Goal: Transaction & Acquisition: Obtain resource

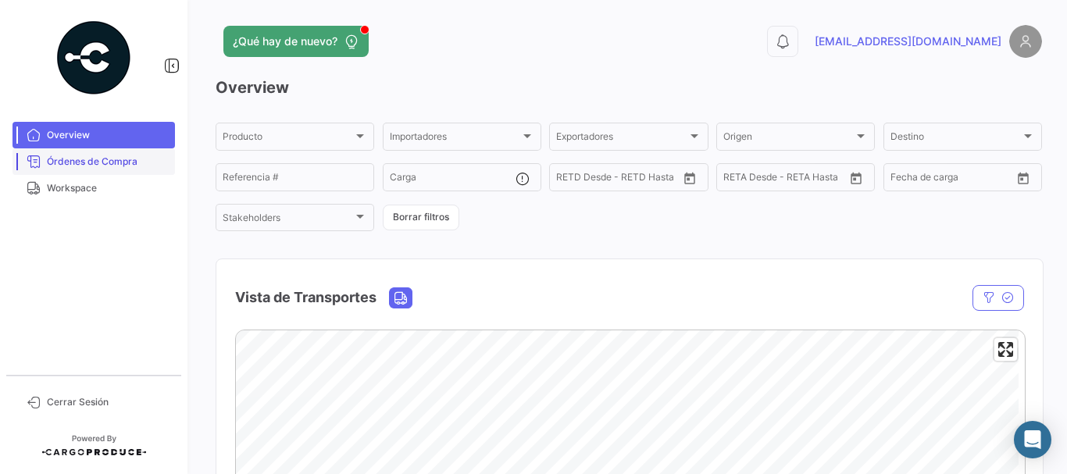
click at [80, 165] on span "Órdenes de Compra" at bounding box center [108, 162] width 122 height 14
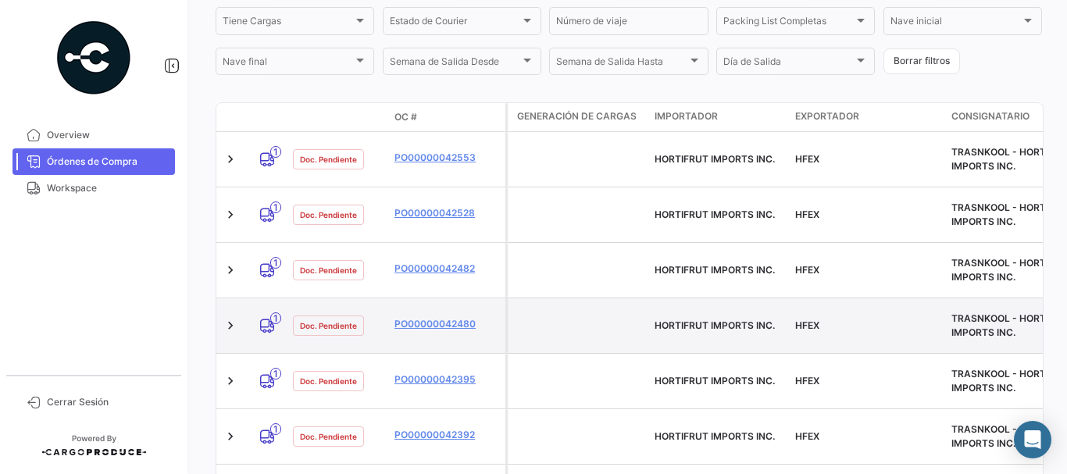
scroll to position [376, 0]
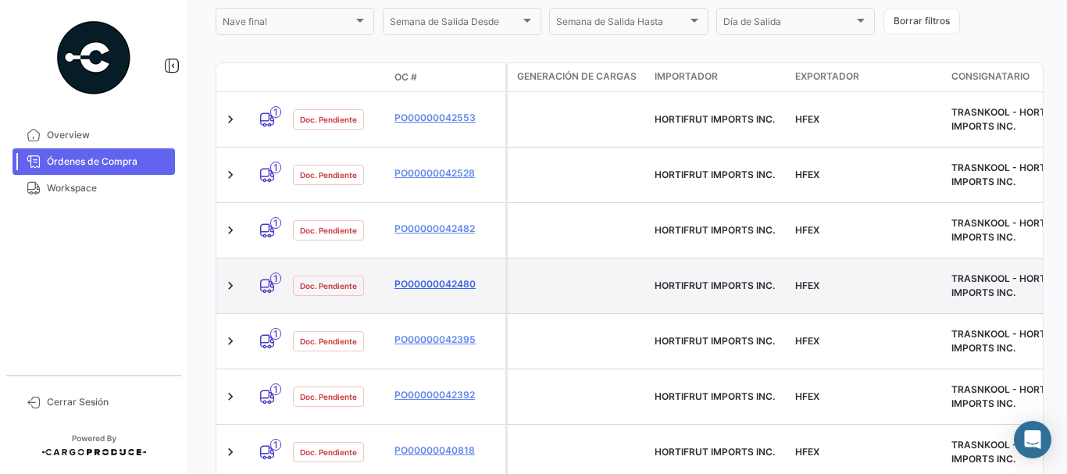
click at [424, 277] on link "PO00000042480" at bounding box center [446, 284] width 105 height 14
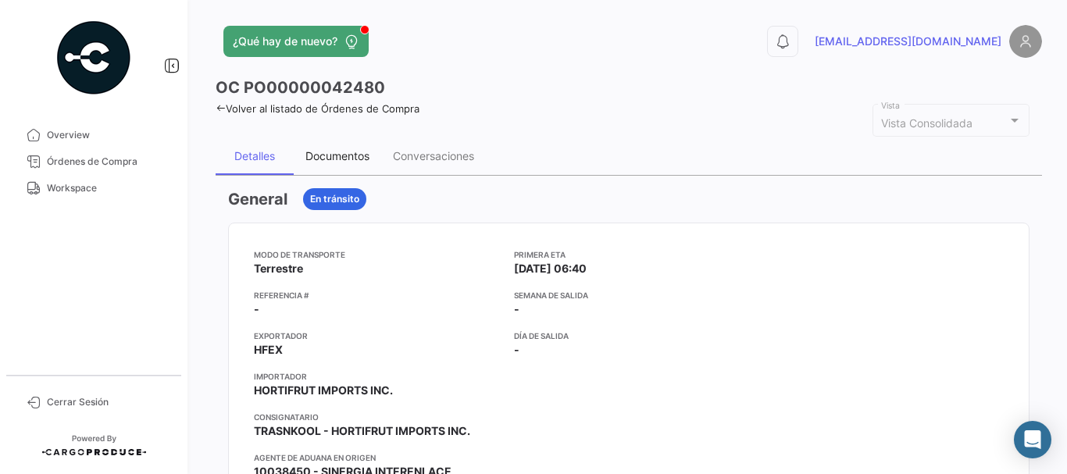
click at [344, 159] on div "Documentos" at bounding box center [337, 155] width 64 height 13
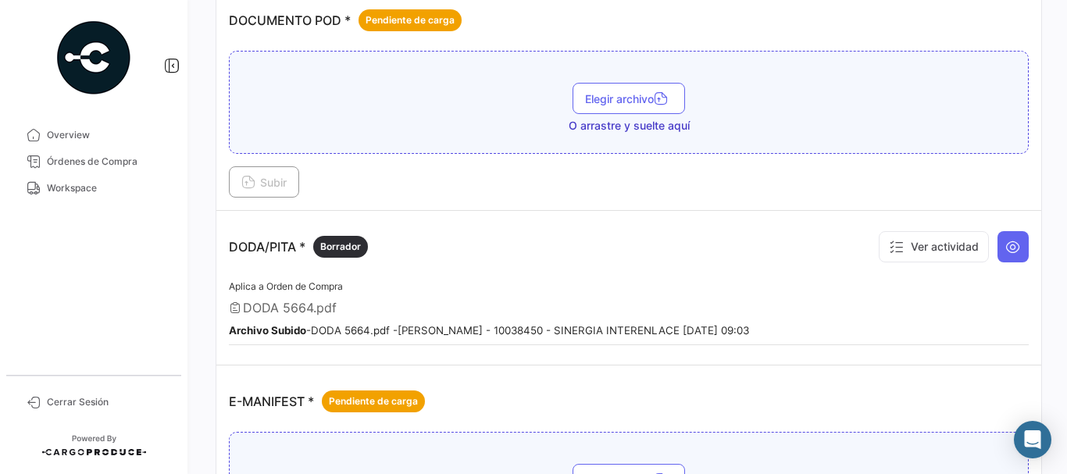
scroll to position [859, 0]
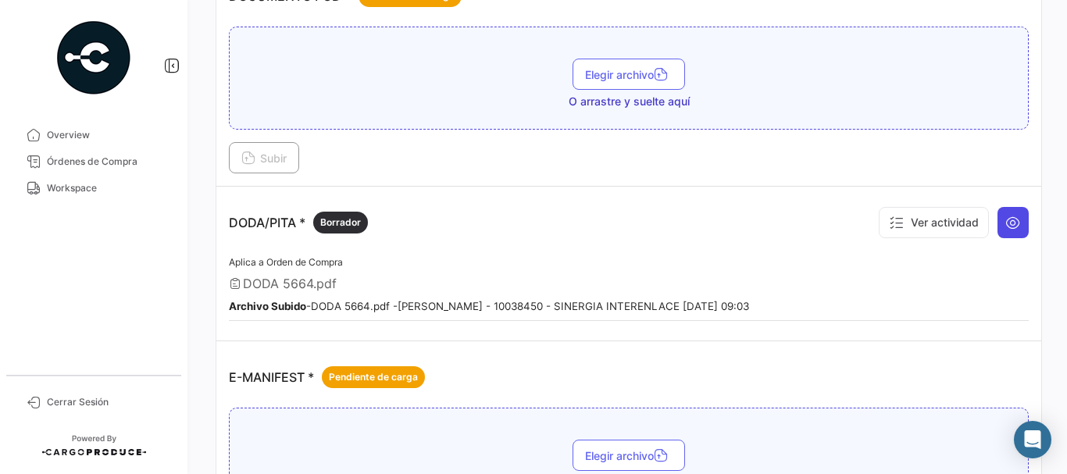
click at [1005, 227] on icon at bounding box center [1013, 223] width 16 height 16
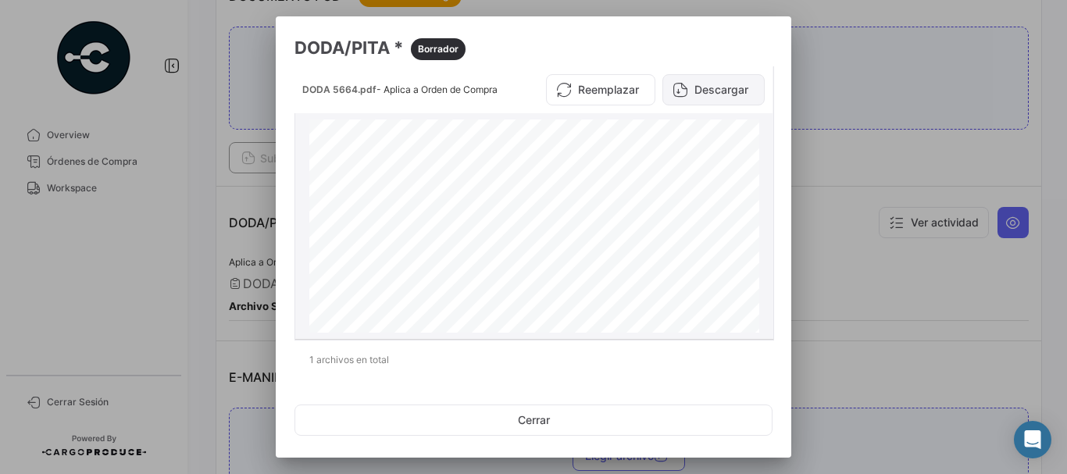
click at [713, 93] on button "Descargar" at bounding box center [713, 89] width 102 height 31
click at [934, 230] on div at bounding box center [533, 237] width 1067 height 474
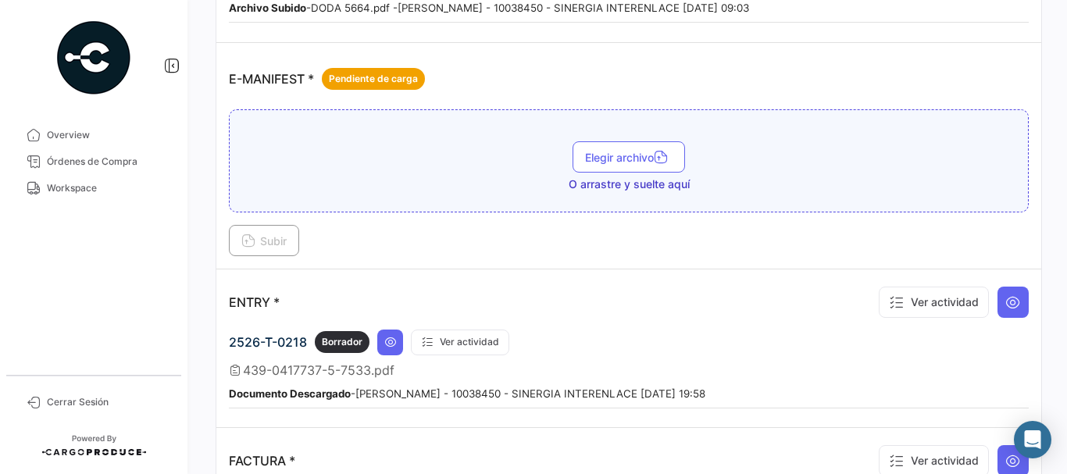
scroll to position [1171, 0]
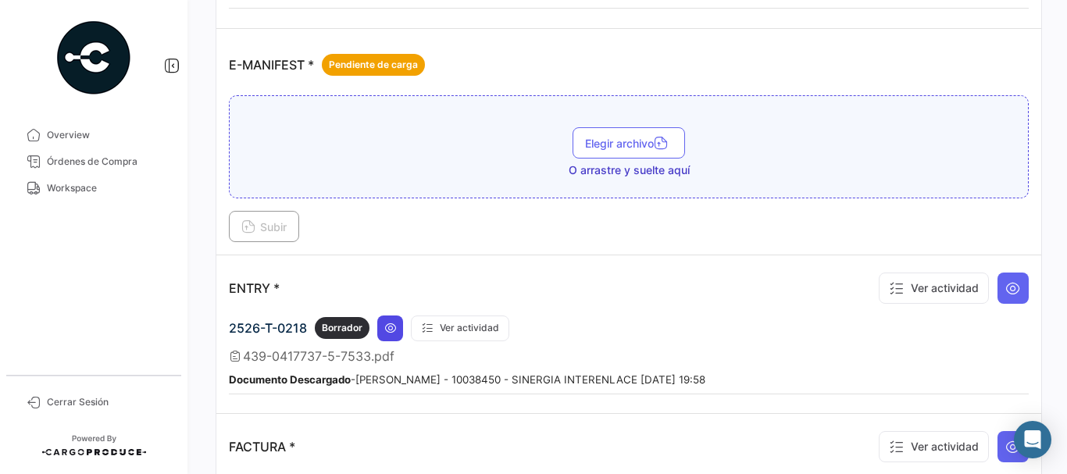
click at [388, 327] on icon at bounding box center [390, 328] width 12 height 12
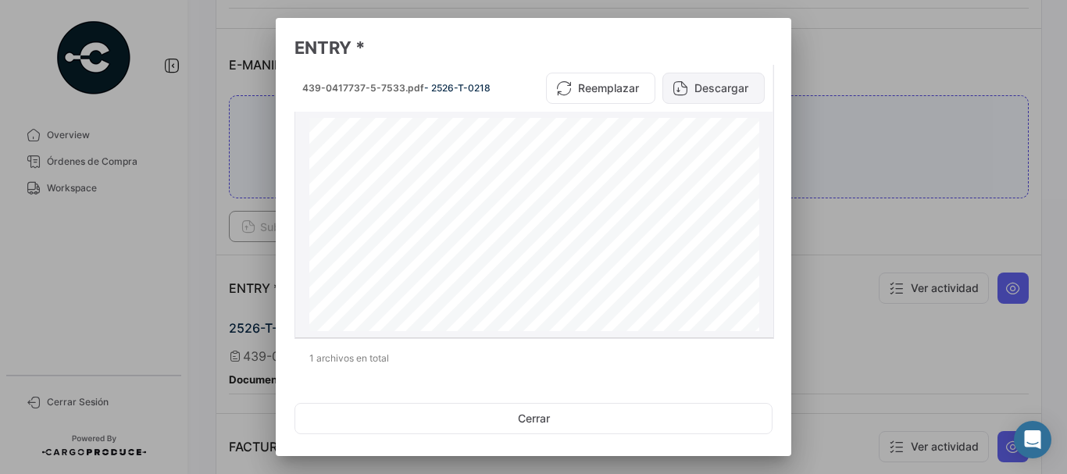
click at [722, 84] on button "Descargar" at bounding box center [713, 88] width 102 height 31
click at [910, 226] on div at bounding box center [533, 237] width 1067 height 474
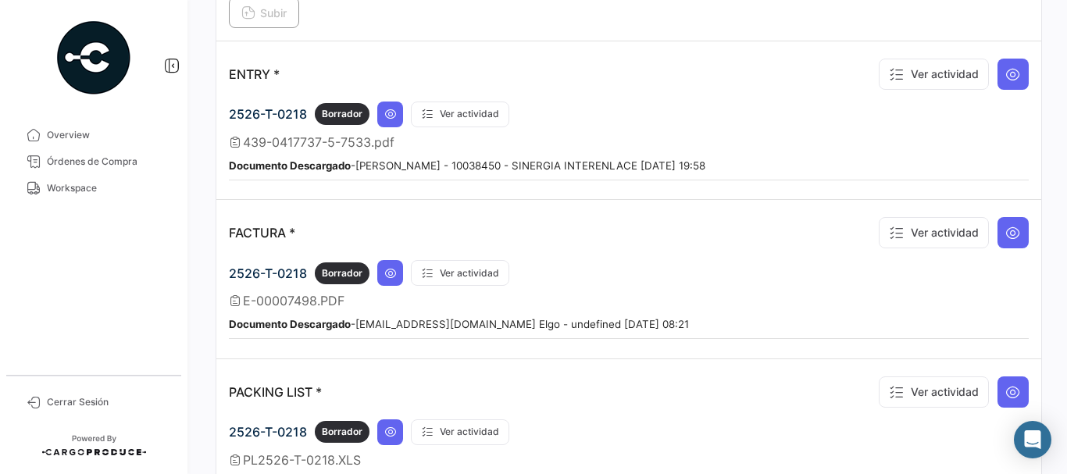
scroll to position [1406, 0]
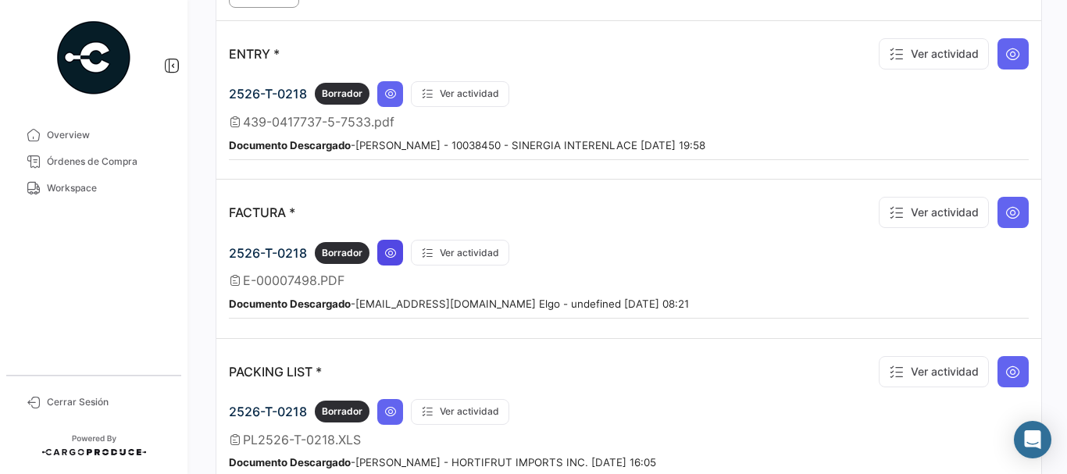
click at [396, 248] on icon at bounding box center [390, 253] width 12 height 12
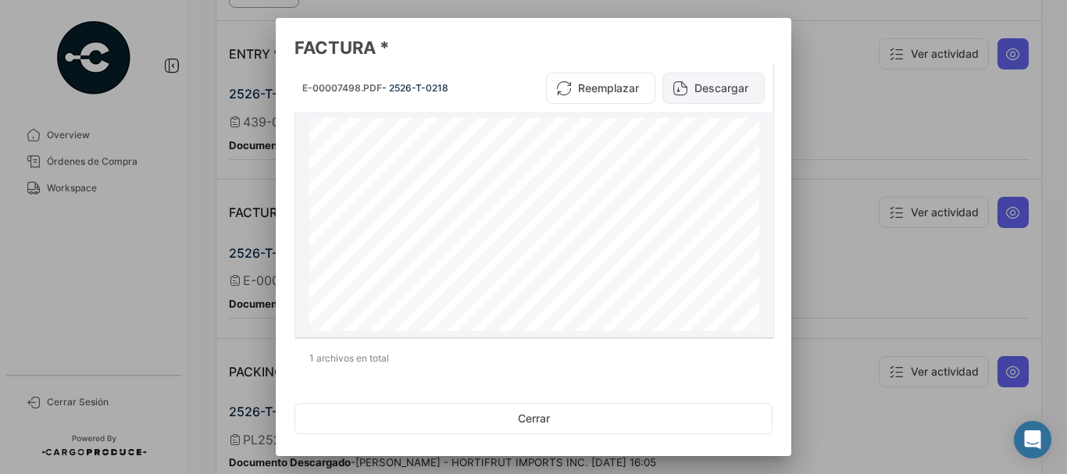
click at [724, 83] on button "Descargar" at bounding box center [713, 88] width 102 height 31
click at [865, 99] on div at bounding box center [533, 237] width 1067 height 474
